Goal: Find specific page/section: Find specific page/section

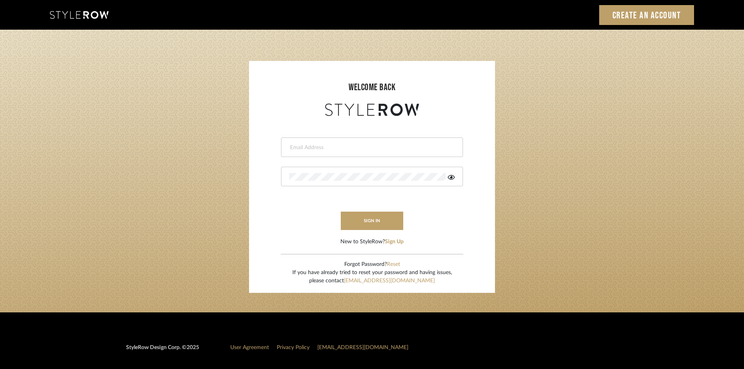
type input "latiesha@roomerslimited.com"
click at [380, 227] on button "sign in" at bounding box center [372, 220] width 62 height 18
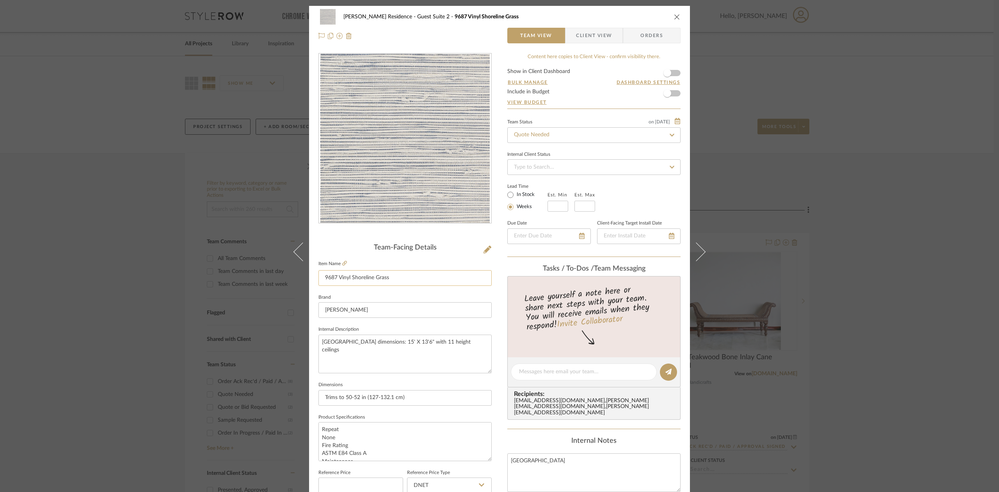
drag, startPoint x: 408, startPoint y: 275, endPoint x: 320, endPoint y: 278, distance: 87.8
click at [320, 278] on input "9687 Vinyl Shoreline Grass" at bounding box center [404, 278] width 173 height 16
click at [343, 261] on icon at bounding box center [344, 263] width 5 height 5
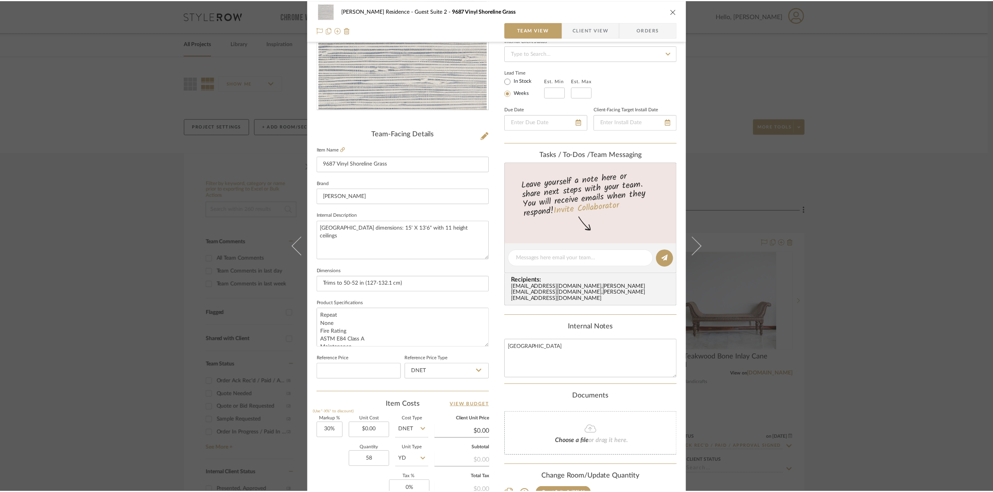
scroll to position [156, 0]
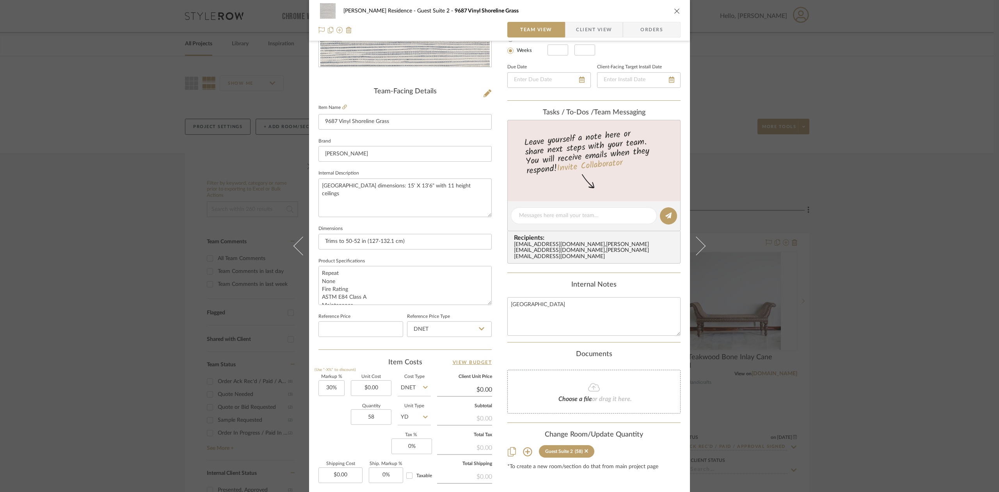
click at [783, 172] on div "Callender Residence Guest Suite 2 9687 Vinyl Shoreline Grass Team View Client V…" at bounding box center [499, 246] width 999 height 492
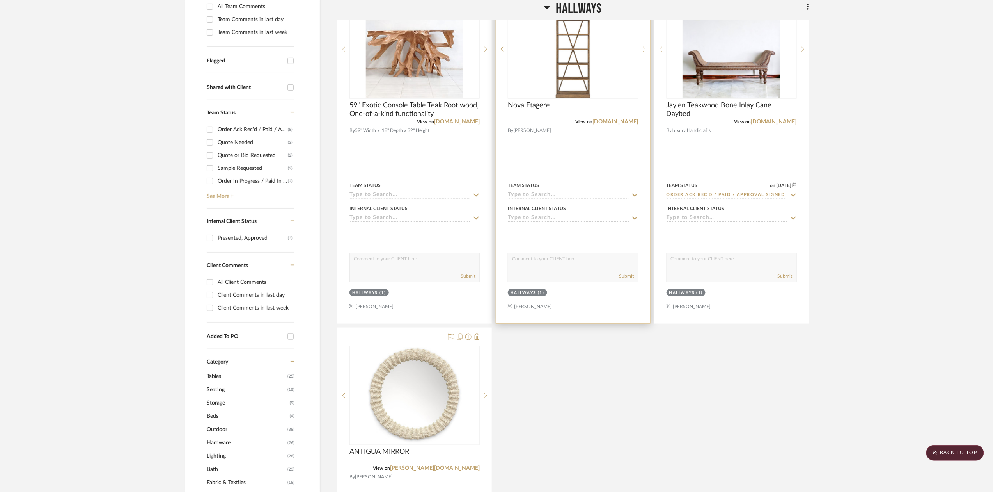
scroll to position [104, 0]
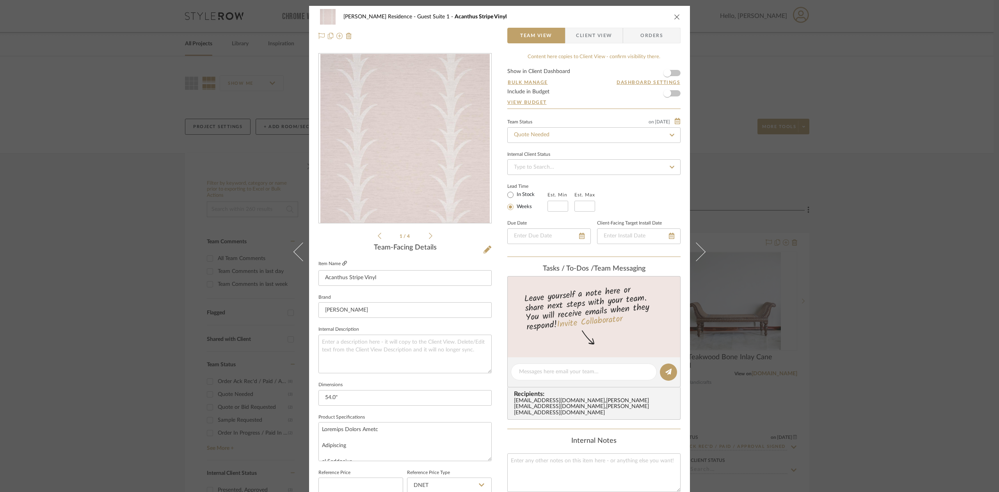
click at [342, 263] on icon at bounding box center [344, 263] width 5 height 5
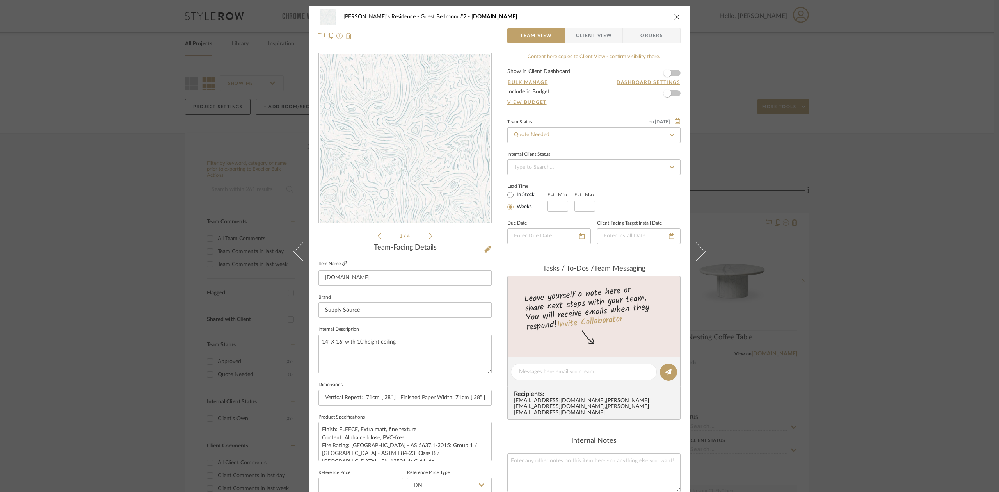
click at [342, 263] on icon at bounding box center [344, 263] width 5 height 5
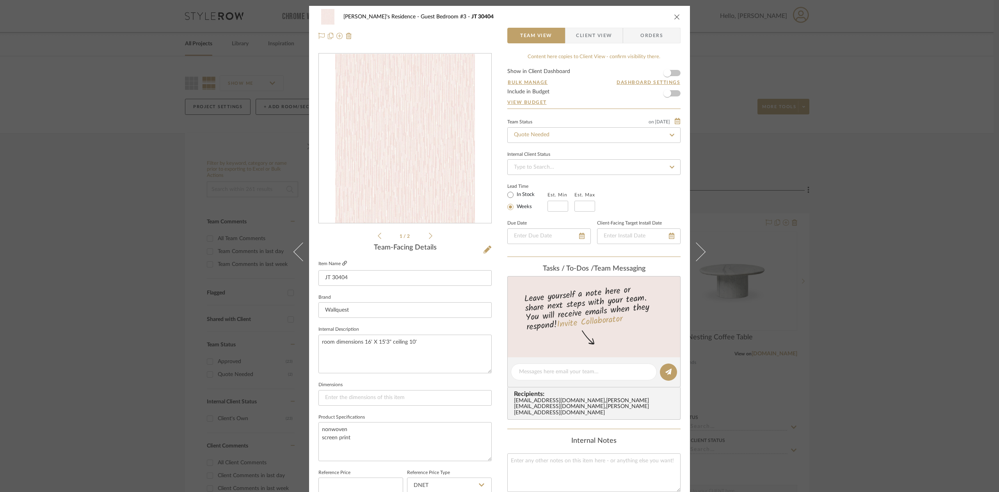
click at [342, 262] on icon at bounding box center [344, 263] width 5 height 5
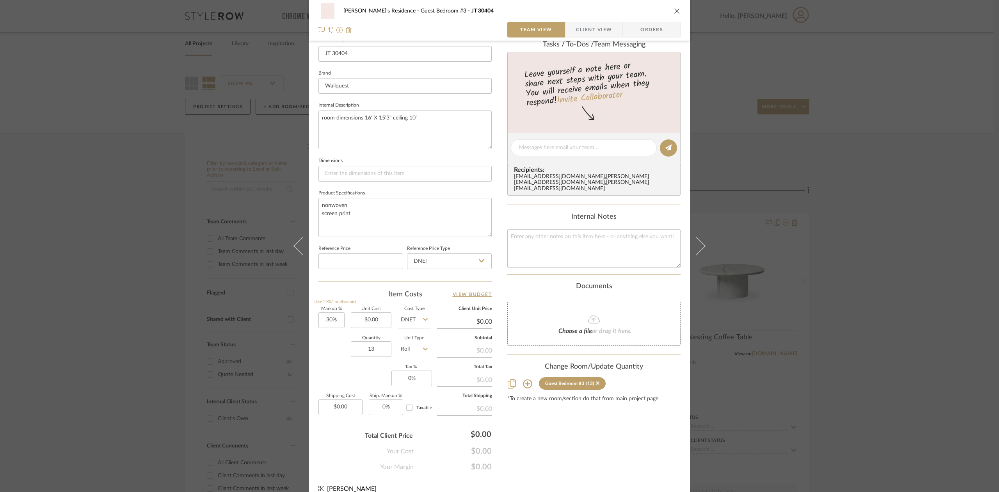
scroll to position [236, 0]
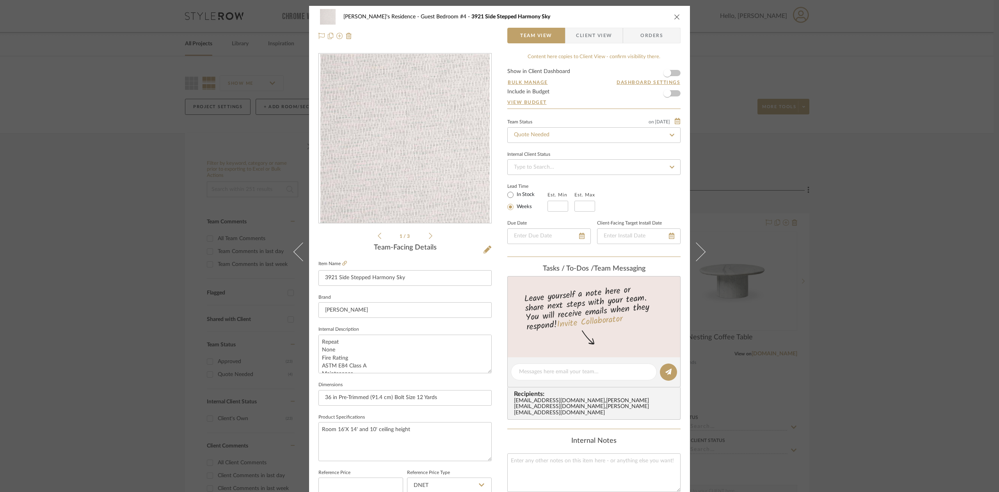
click at [347, 265] on fieldset "Item Name 3921 Side Stepped Harmony Sky" at bounding box center [404, 271] width 173 height 27
click at [344, 265] on icon at bounding box center [344, 263] width 5 height 5
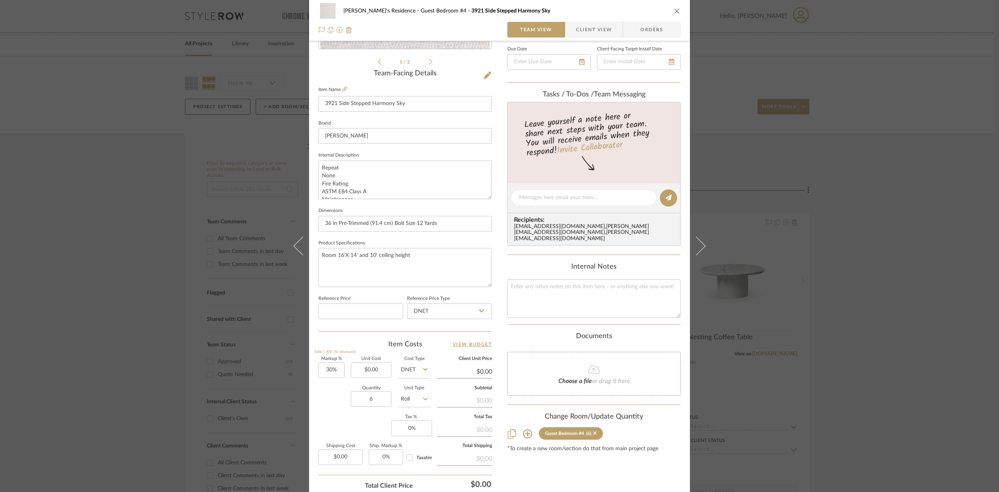
scroll to position [236, 0]
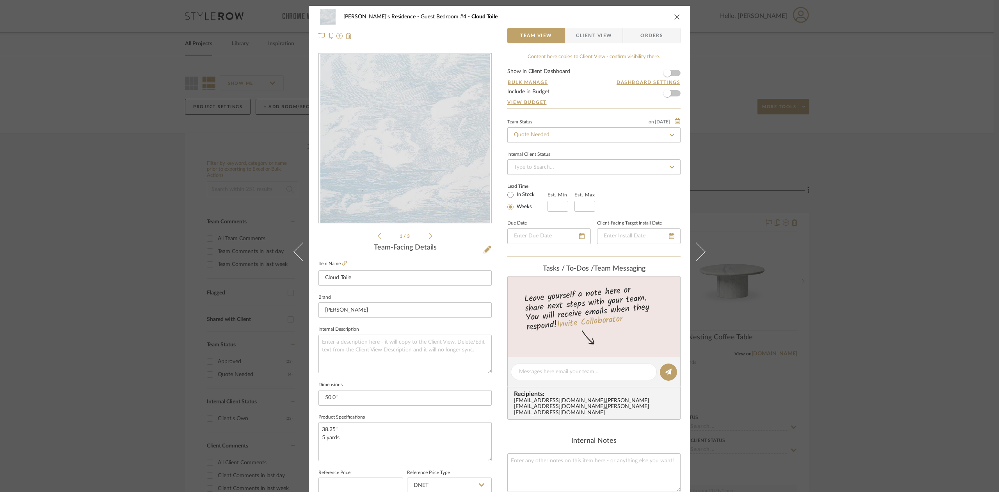
click at [345, 262] on fieldset "Item Name Cloud Toile" at bounding box center [404, 271] width 173 height 27
click at [342, 263] on icon at bounding box center [344, 263] width 5 height 5
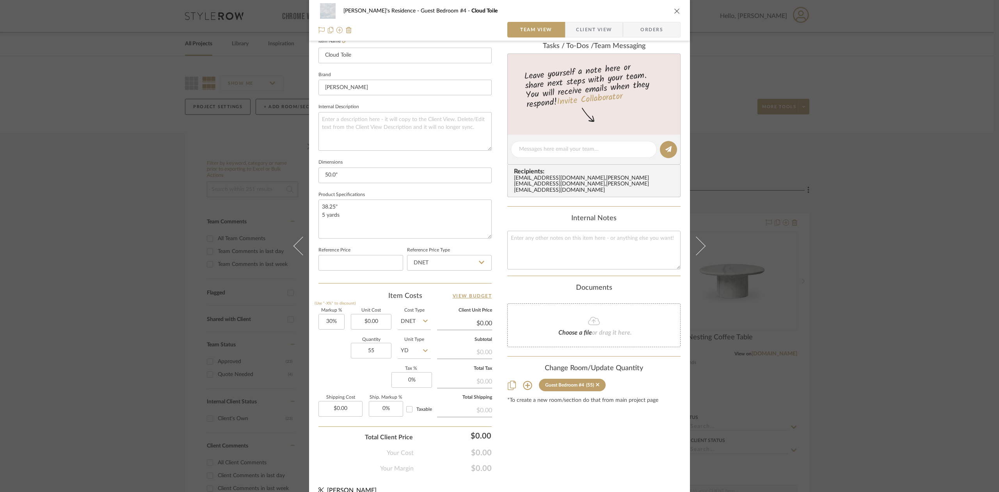
scroll to position [236, 0]
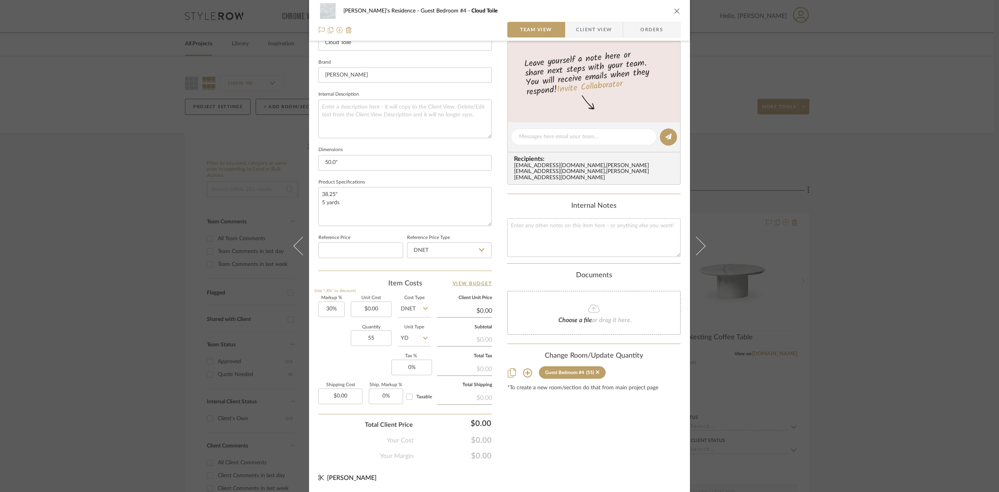
click at [668, 13] on div "Hassan's Residence Guest Bedroom #4 Cloud Toile" at bounding box center [499, 11] width 362 height 16
click at [679, 11] on div "Hassan's Residence Guest Bedroom #4 Cloud Toile Team View Client View Orders" at bounding box center [499, 20] width 381 height 41
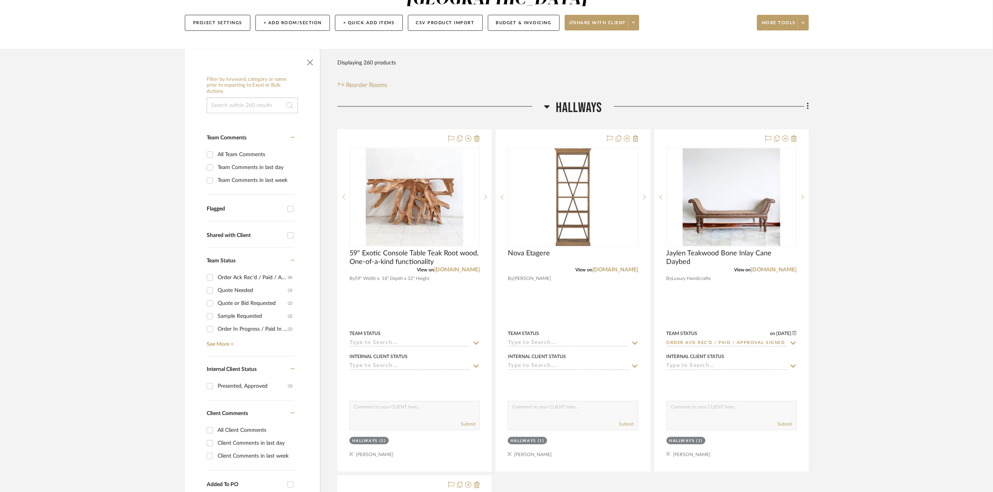
scroll to position [156, 0]
